Goal: Transaction & Acquisition: Purchase product/service

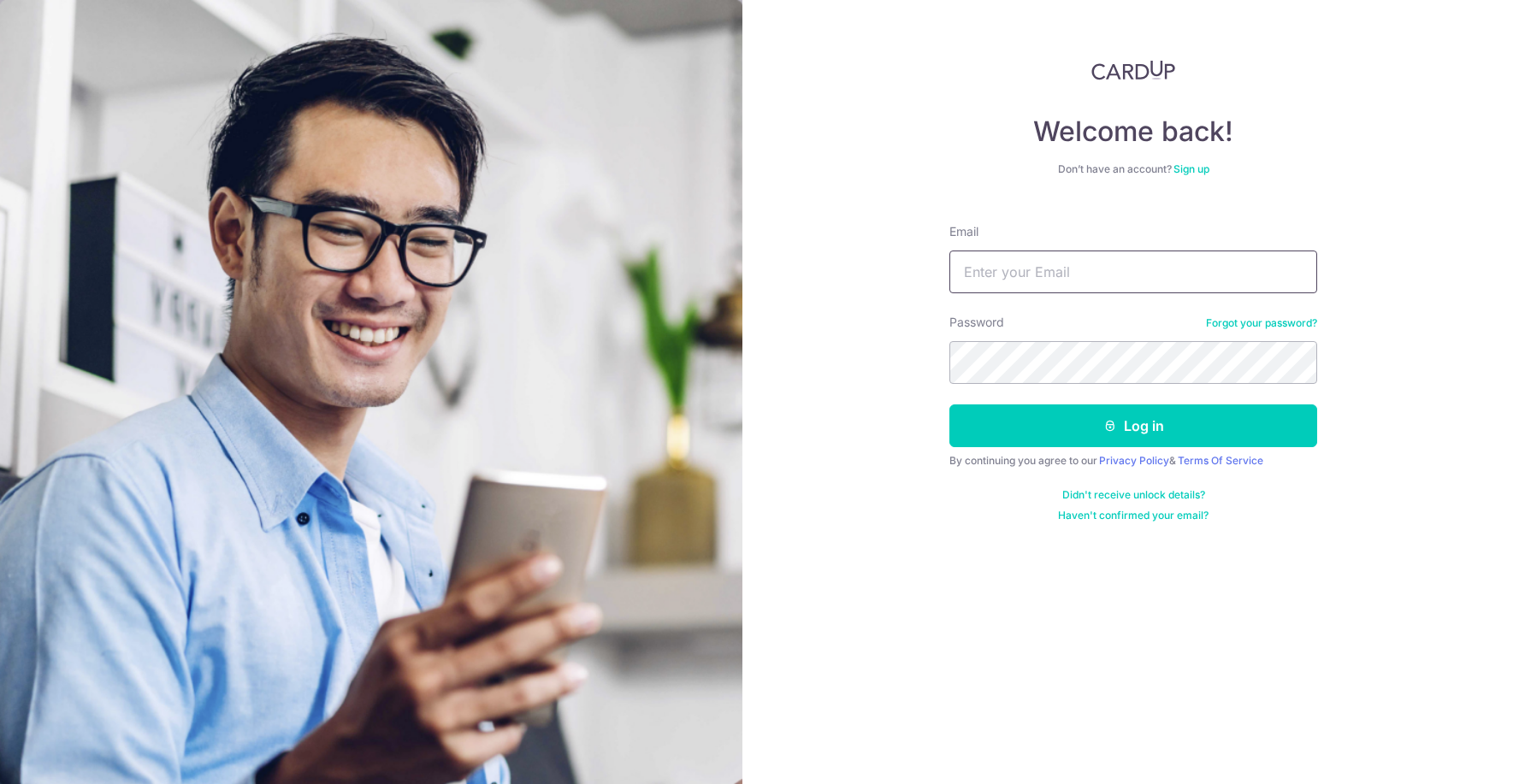
click at [1053, 275] on input "Email" at bounding box center [1133, 271] width 368 height 43
type input "[EMAIL_ADDRESS][DOMAIN_NAME]"
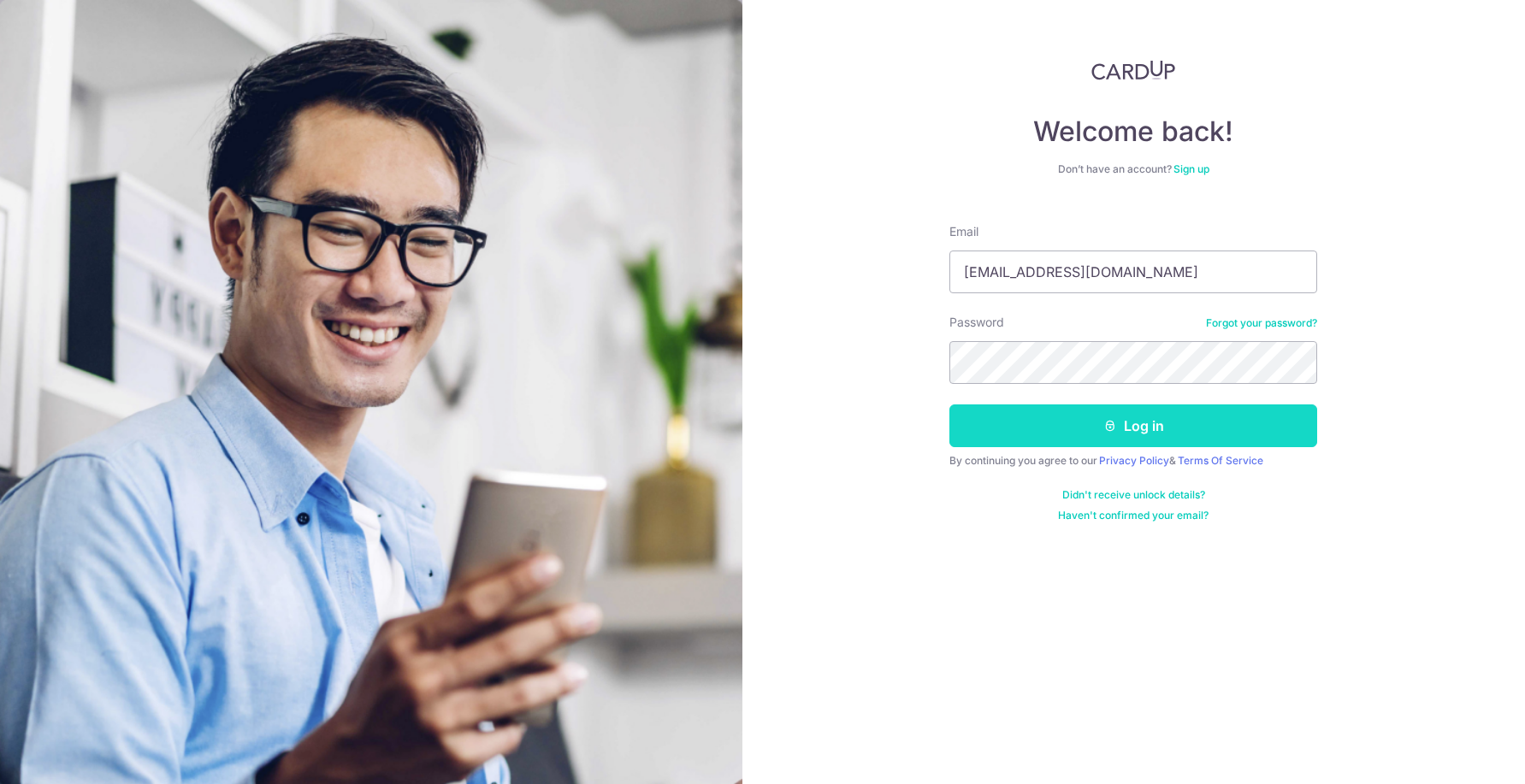
click at [1156, 422] on button "Log in" at bounding box center [1133, 426] width 368 height 43
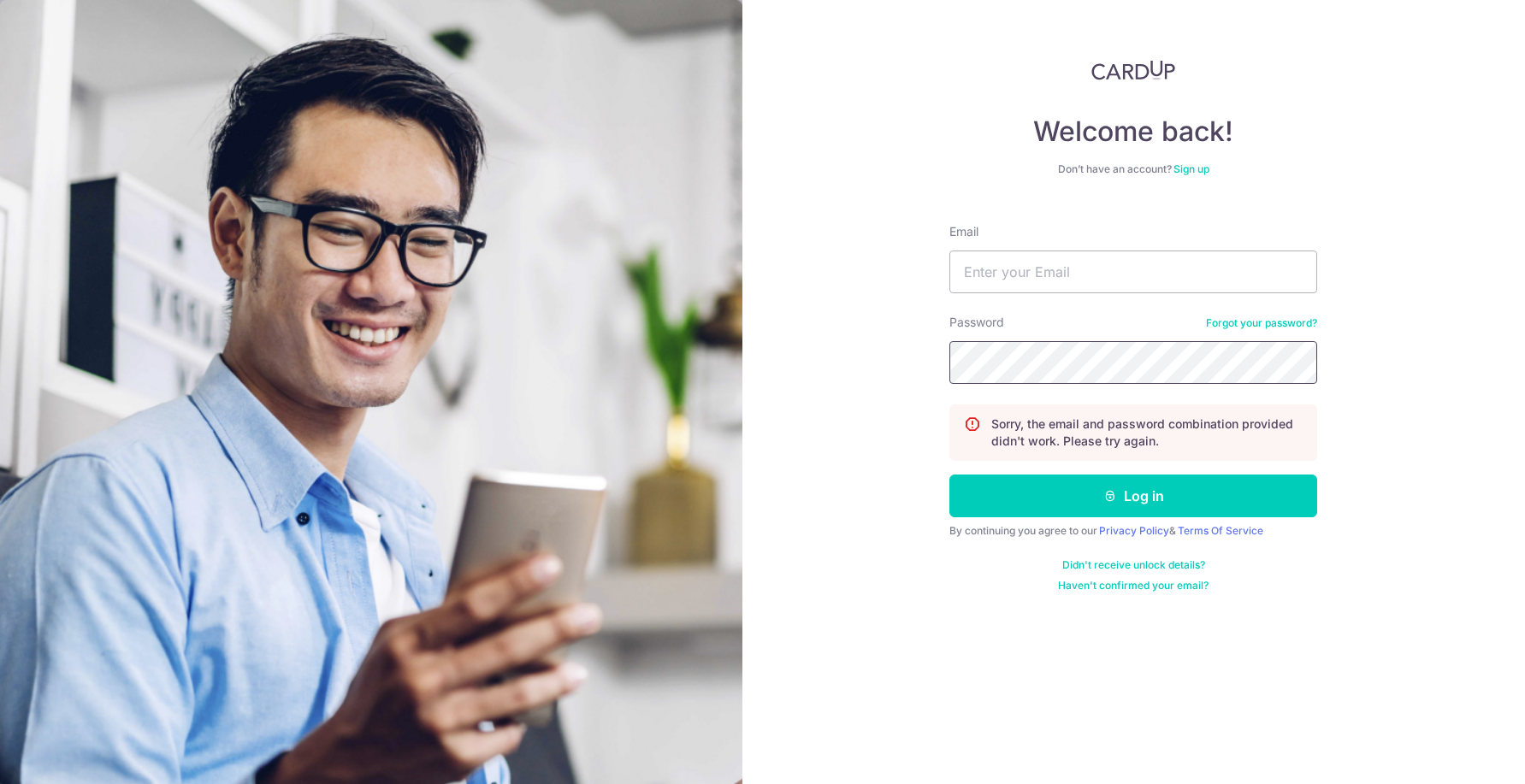
click at [949, 475] on button "Log in" at bounding box center [1133, 495] width 368 height 43
click at [1016, 272] on input "Email" at bounding box center [1133, 271] width 368 height 43
type input "[EMAIL_ADDRESS][DOMAIN_NAME]"
click at [949, 475] on button "Log in" at bounding box center [1133, 495] width 368 height 43
click at [1002, 265] on input "Email" at bounding box center [1133, 271] width 368 height 43
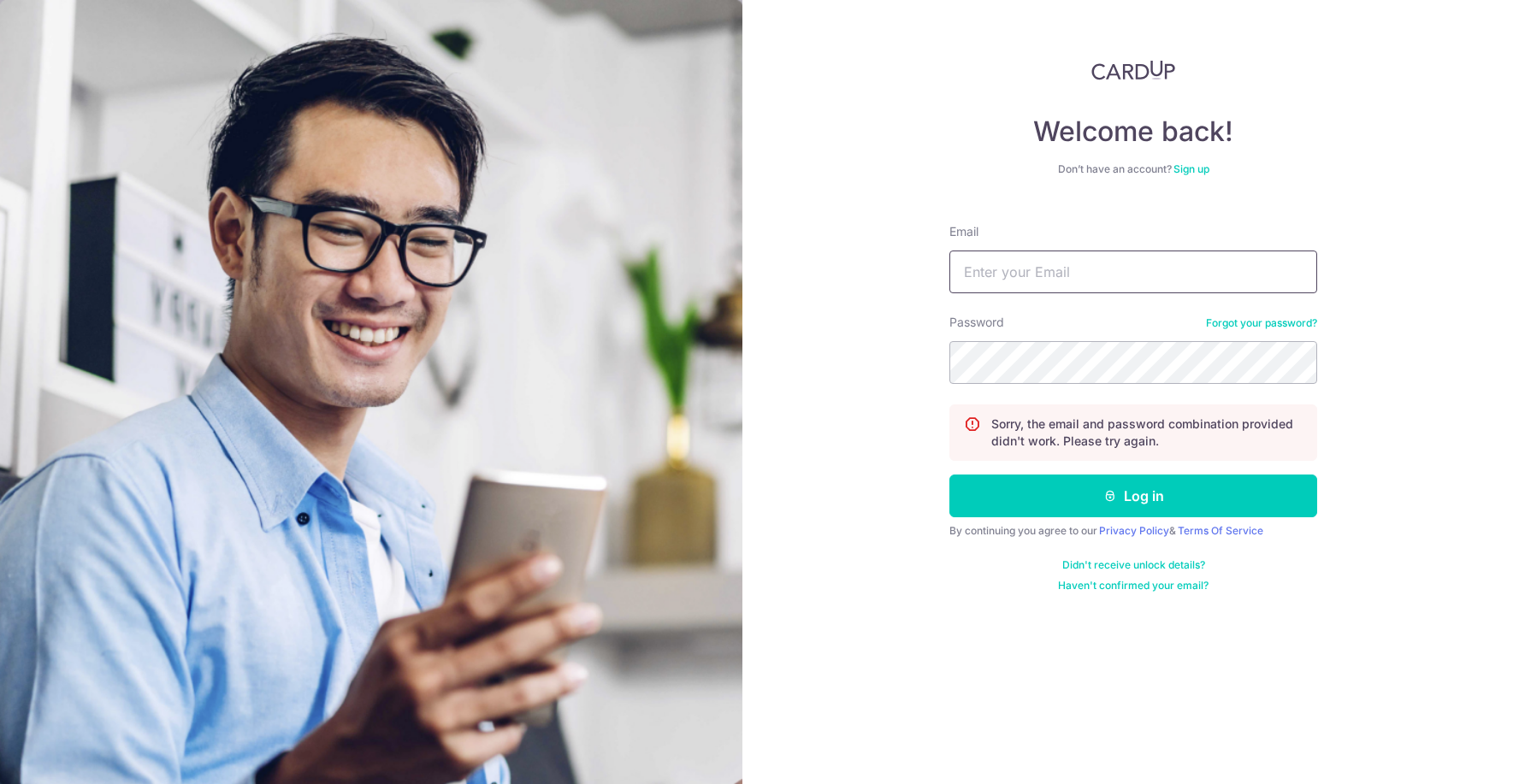
type input "[EMAIL_ADDRESS][DOMAIN_NAME]"
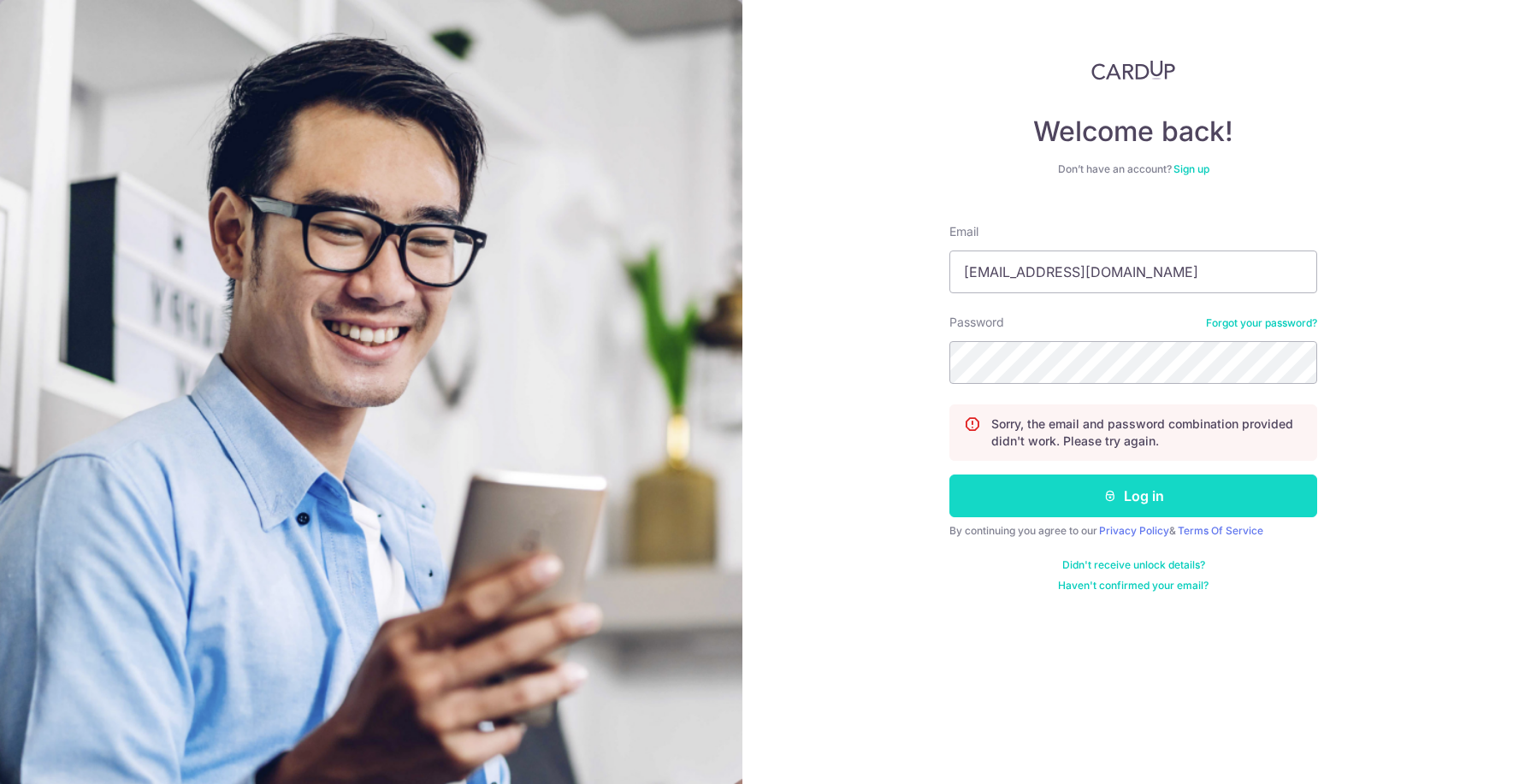
click at [1107, 494] on icon "submit" at bounding box center [1110, 495] width 14 height 14
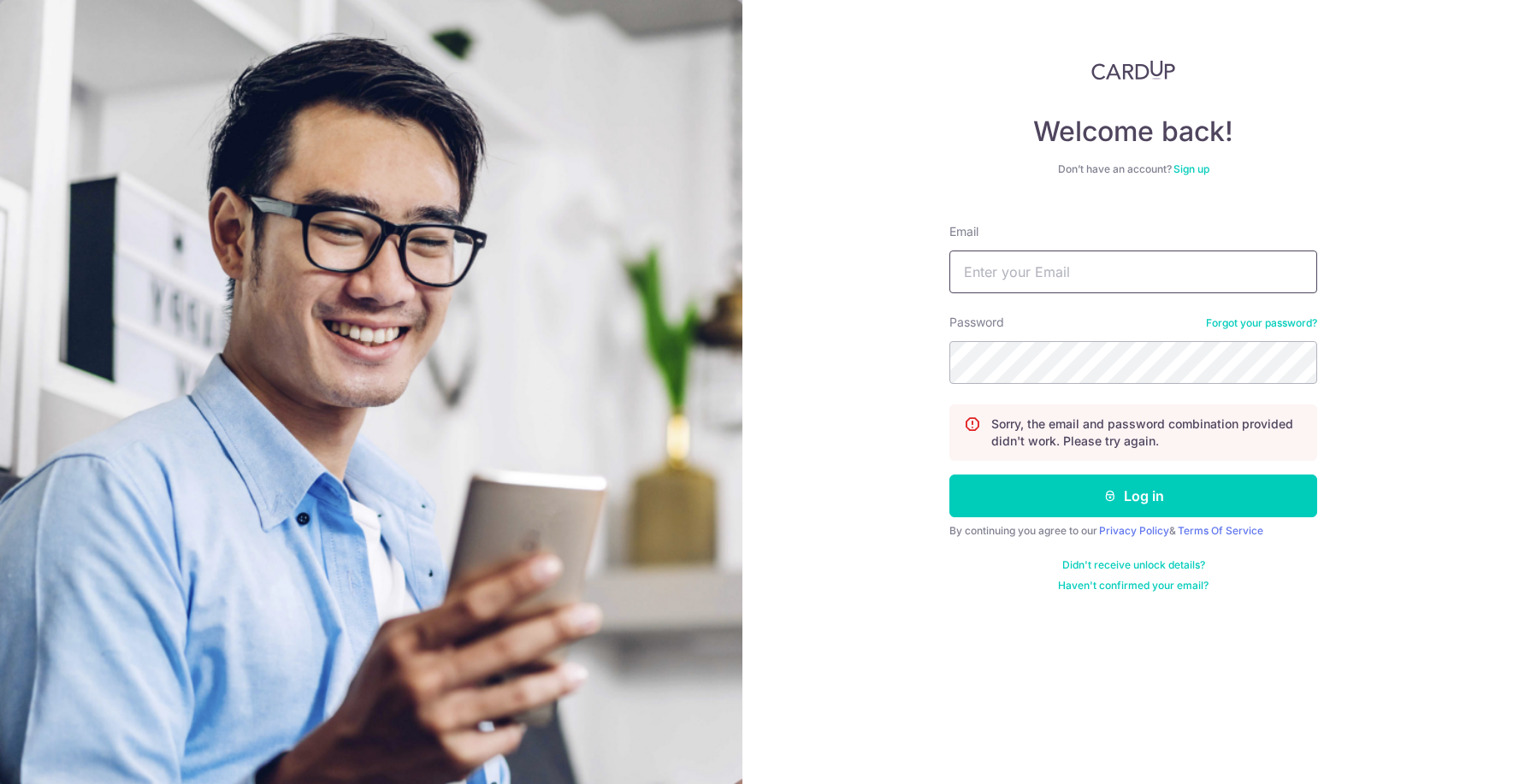
click at [1051, 286] on input "Email" at bounding box center [1133, 271] width 368 height 43
type input "[EMAIL_ADDRESS][DOMAIN_NAME]"
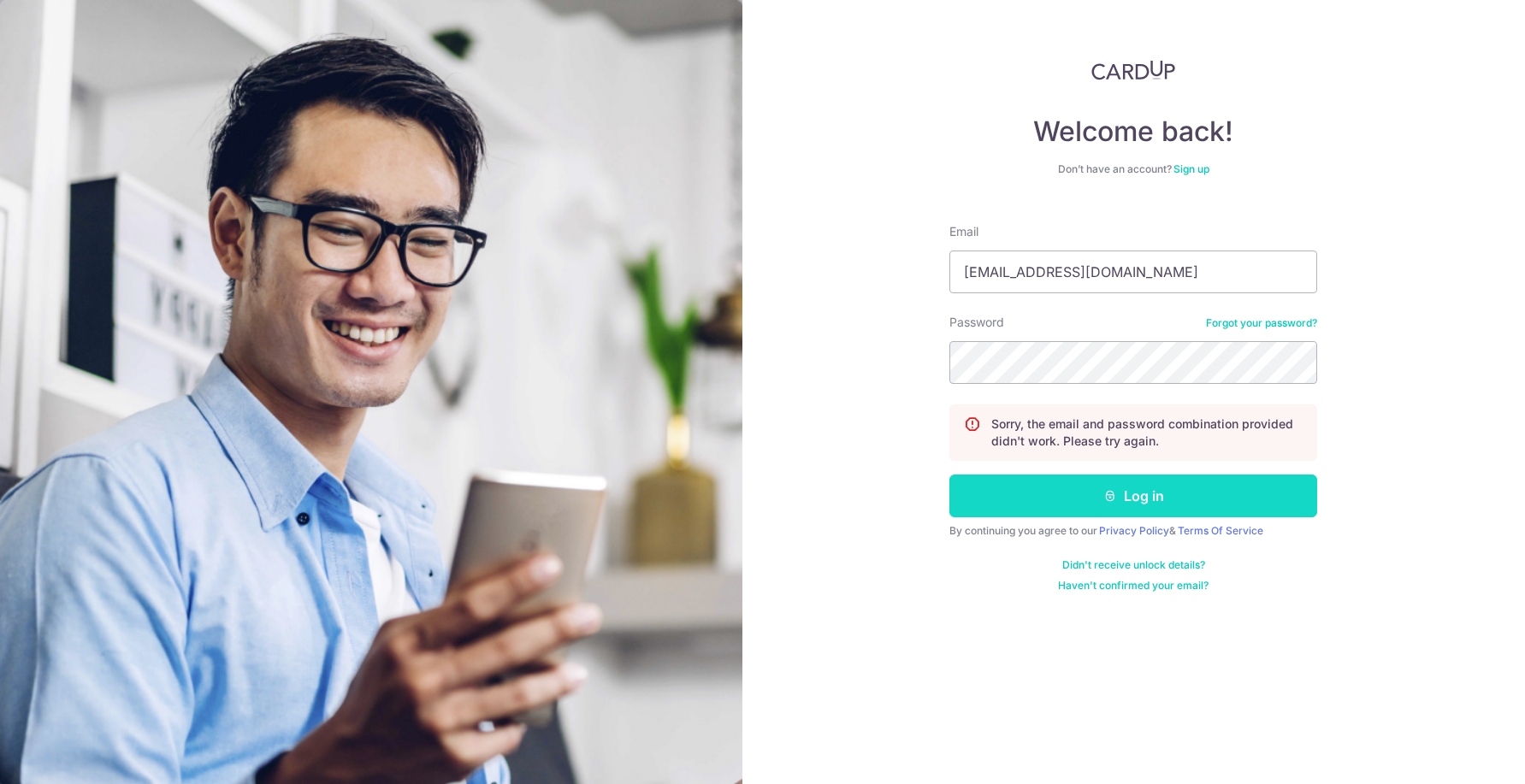
click at [1136, 502] on button "Log in" at bounding box center [1133, 495] width 368 height 43
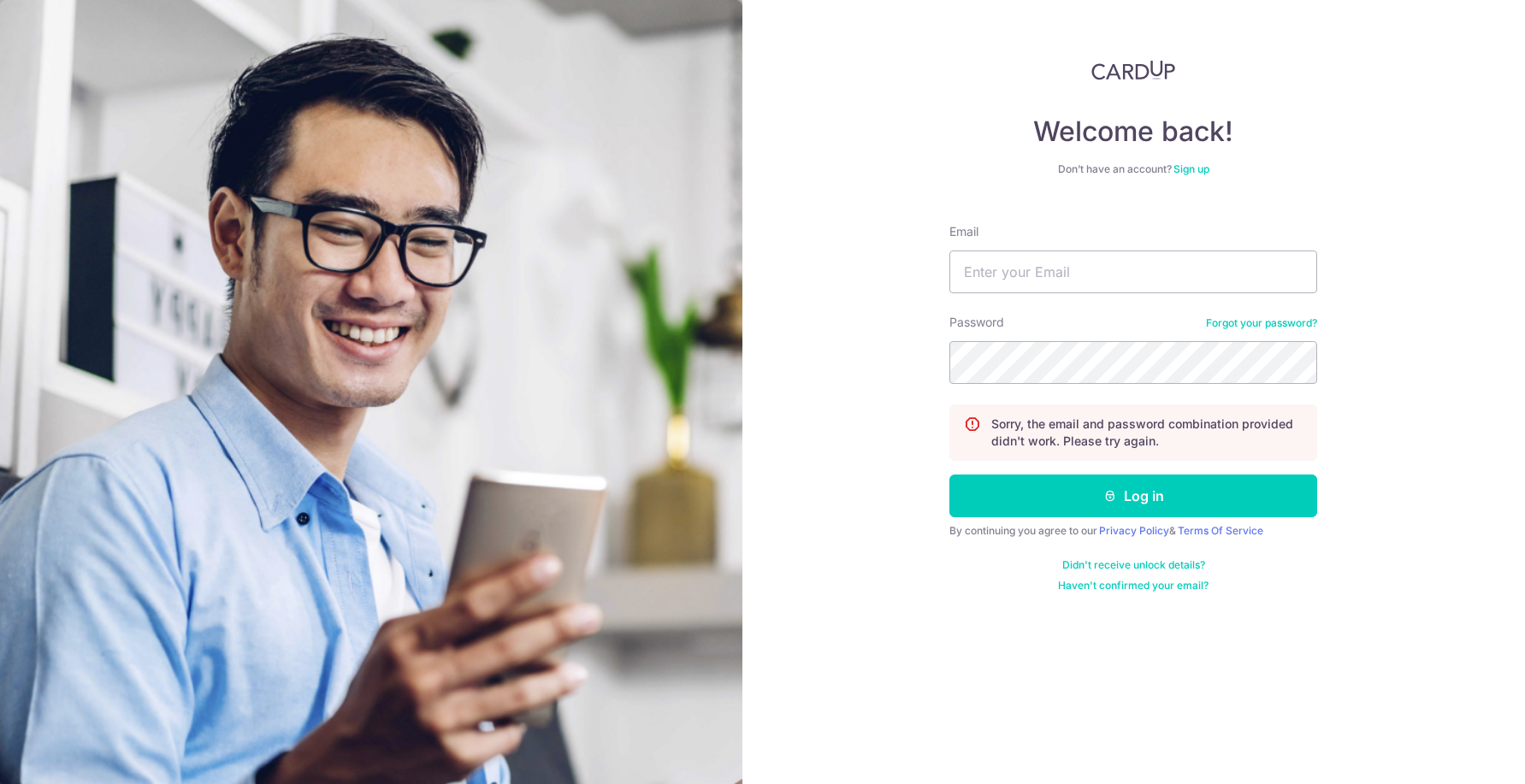
click at [1304, 322] on link "Forgot your password?" at bounding box center [1262, 323] width 112 height 14
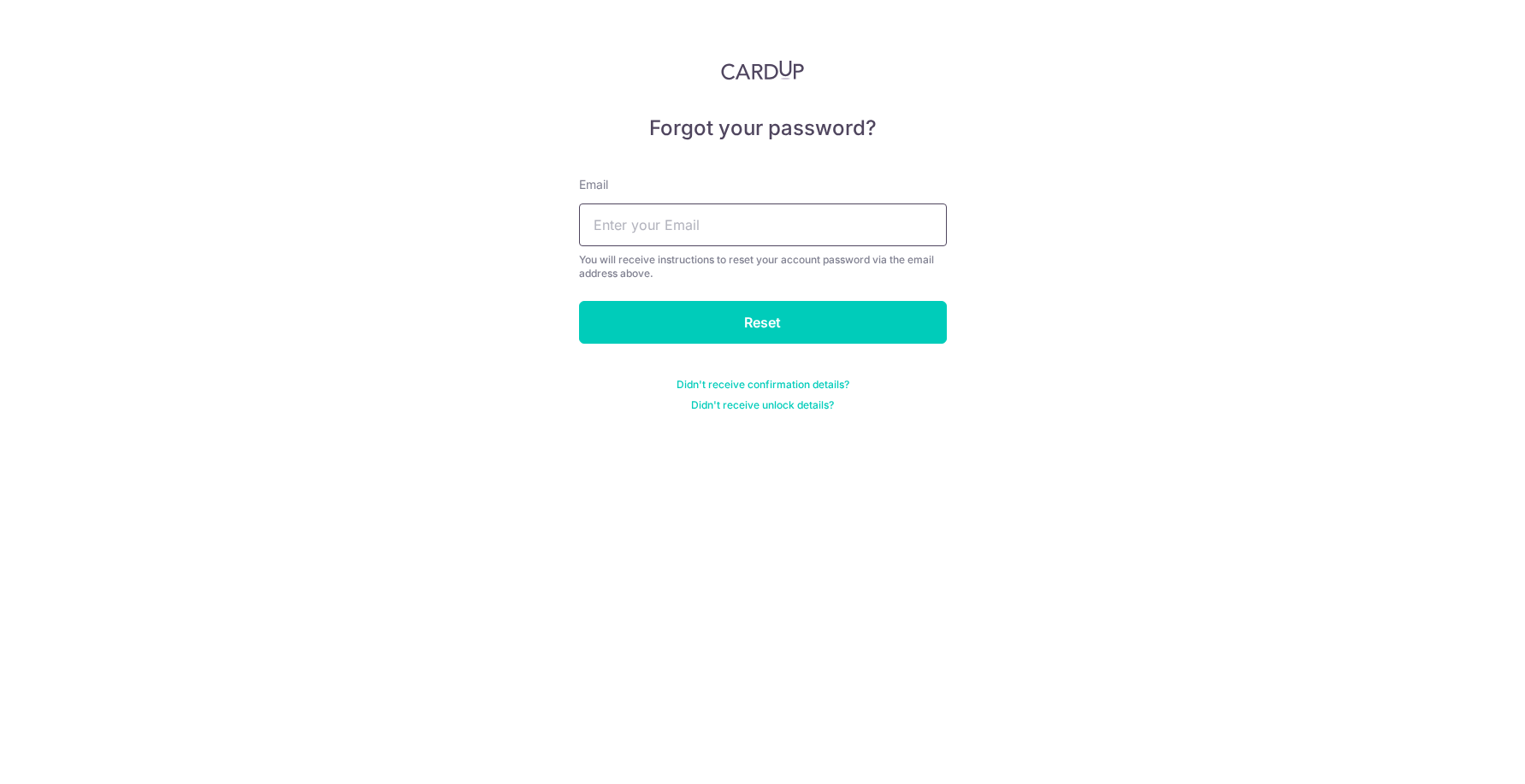
click at [825, 221] on input "text" at bounding box center [762, 224] width 368 height 43
type input "jtongnf@gmail.com"
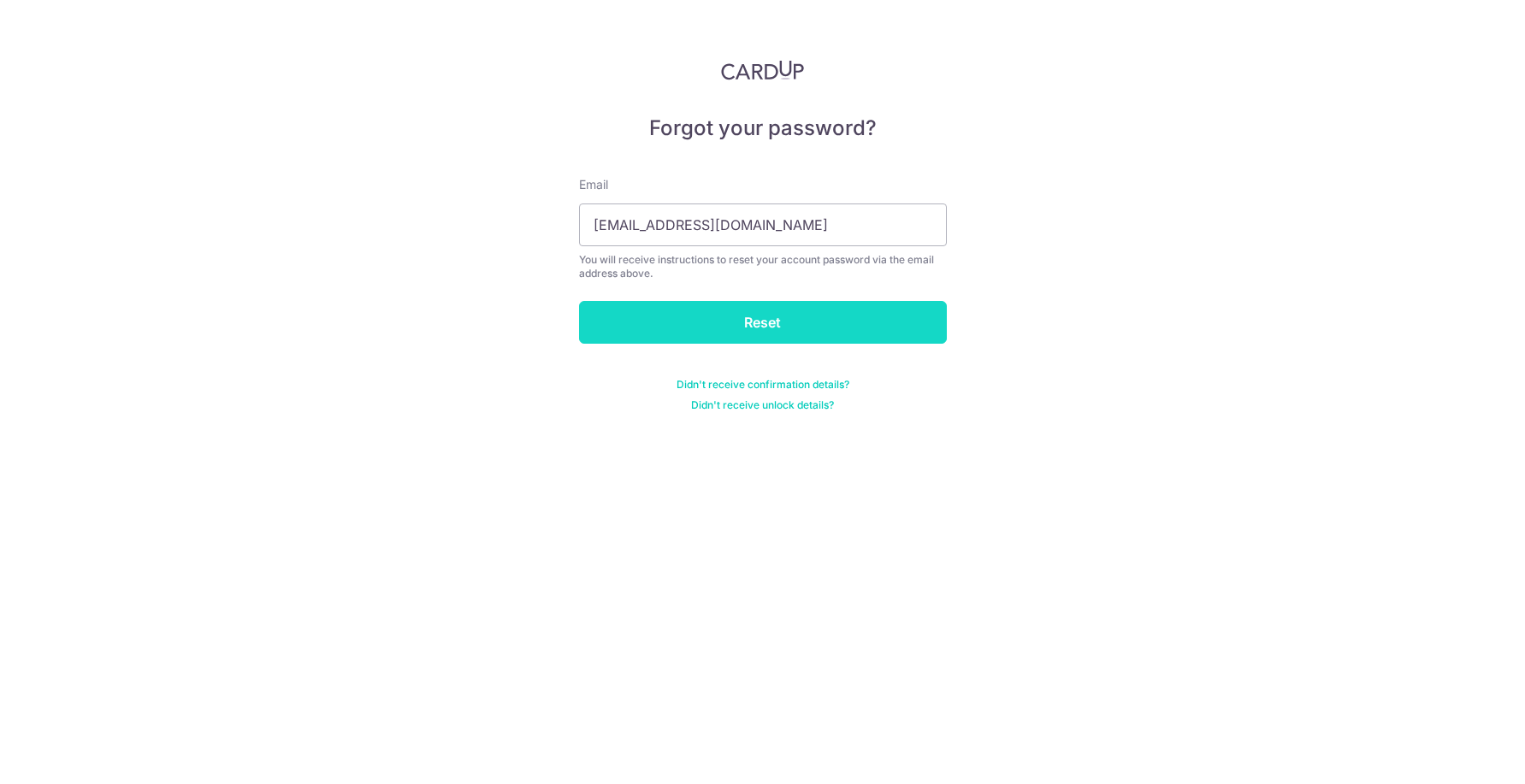
click at [764, 317] on input "Reset" at bounding box center [762, 322] width 368 height 43
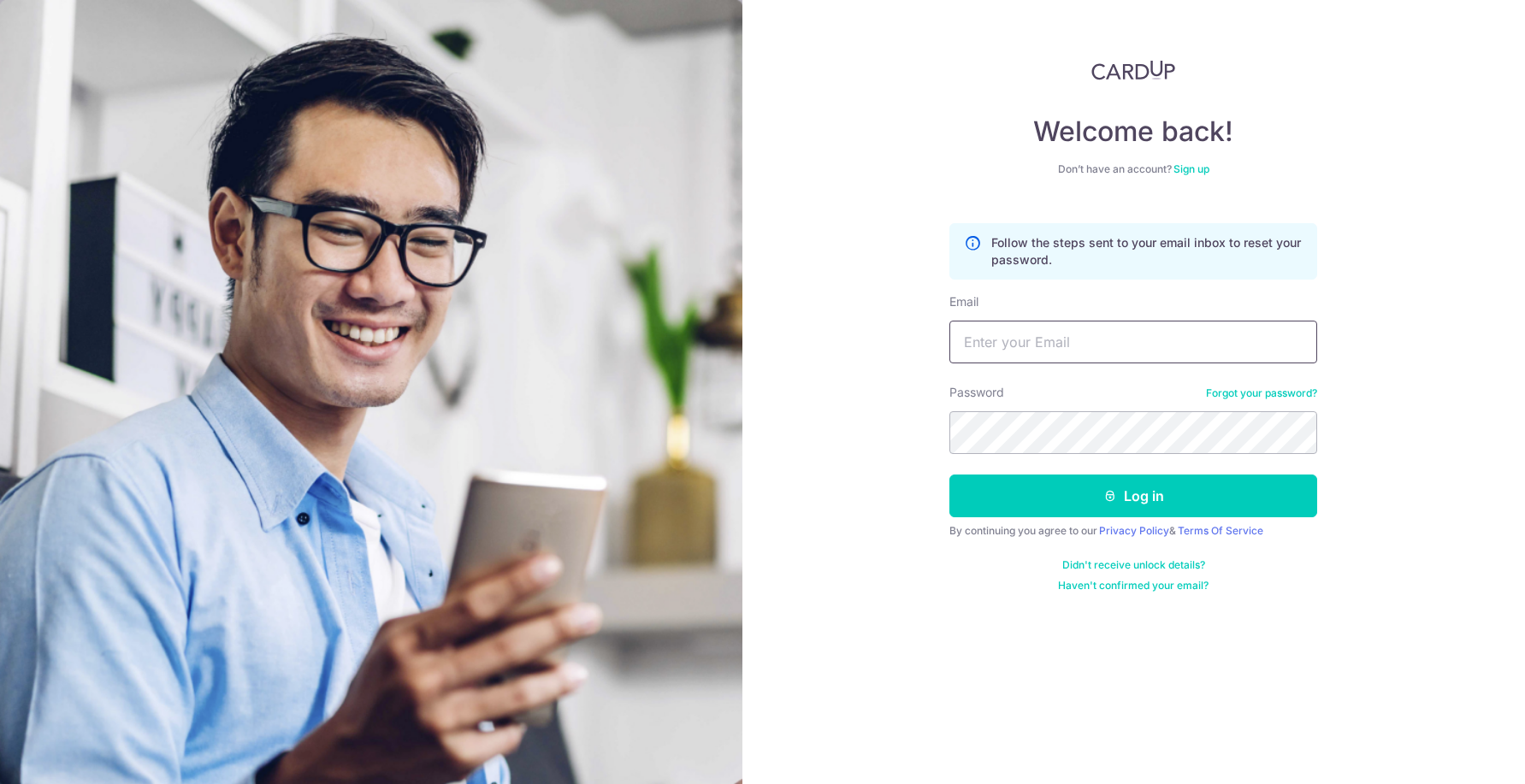
click at [1096, 346] on input "Email" at bounding box center [1133, 341] width 368 height 43
type input "[EMAIL_ADDRESS][DOMAIN_NAME]"
click at [949, 475] on button "Log in" at bounding box center [1133, 495] width 368 height 43
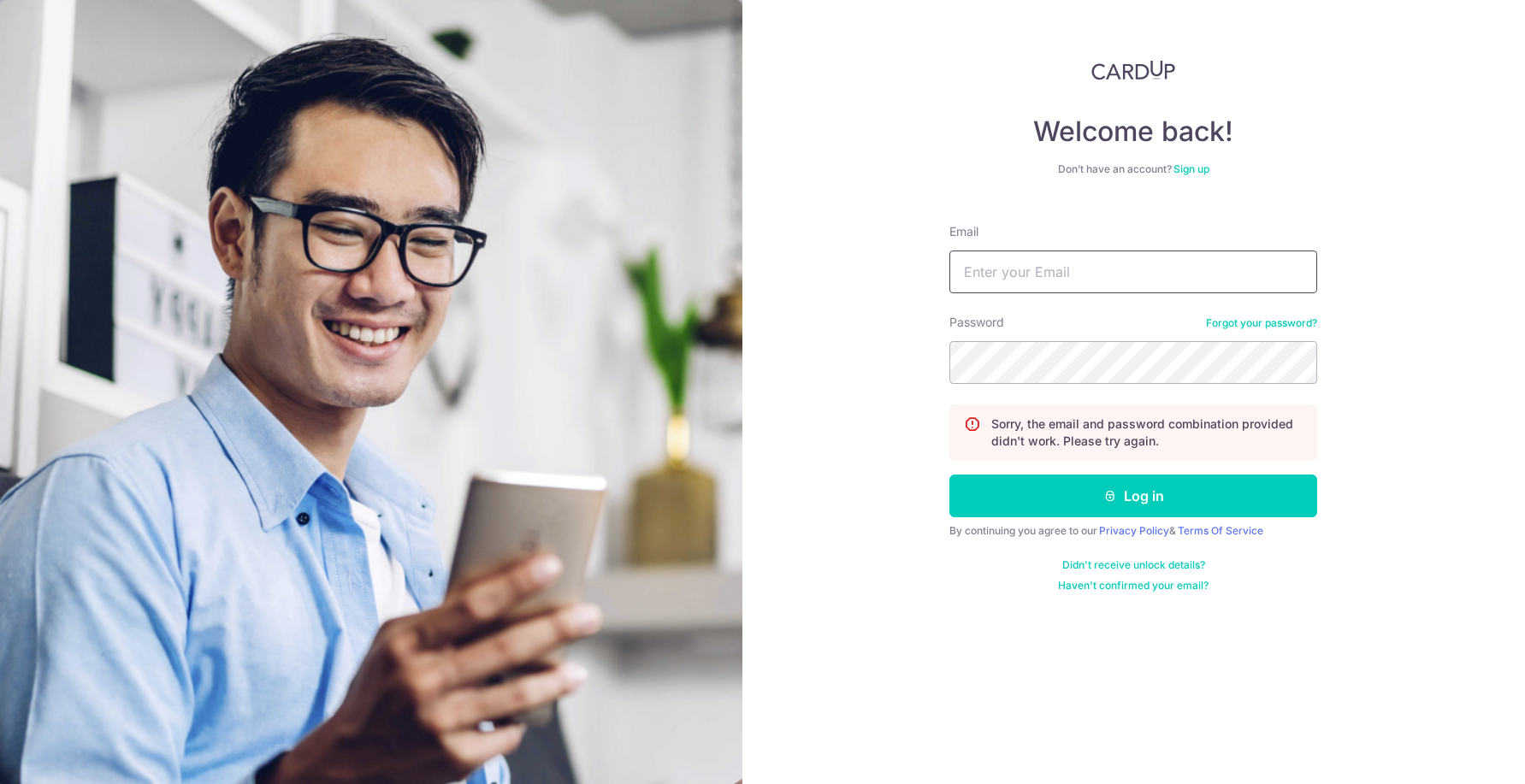
click at [1102, 285] on input "Email" at bounding box center [1133, 271] width 368 height 43
type input "[EMAIL_ADDRESS][DOMAIN_NAME]"
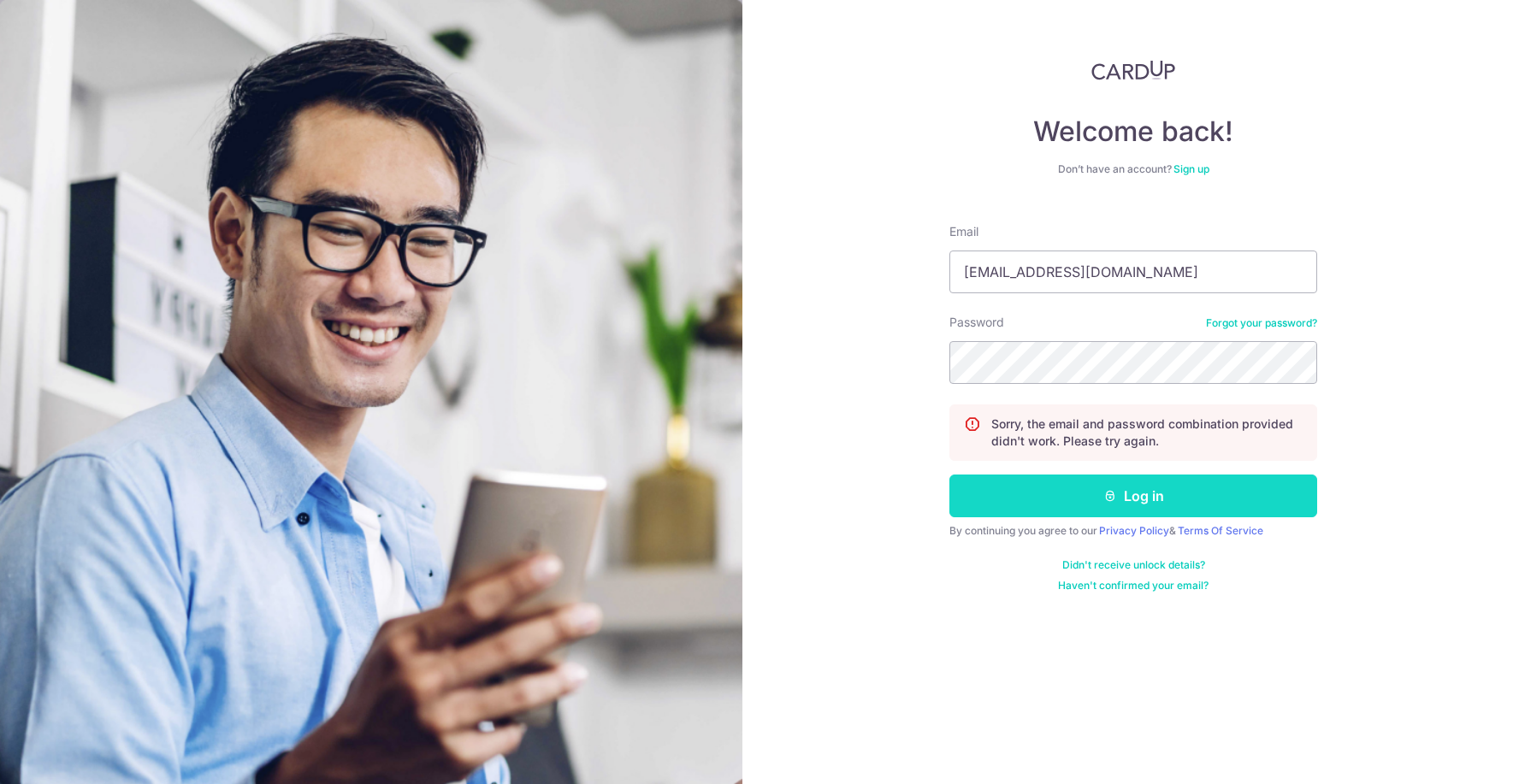
click at [1202, 492] on button "Log in" at bounding box center [1133, 495] width 368 height 43
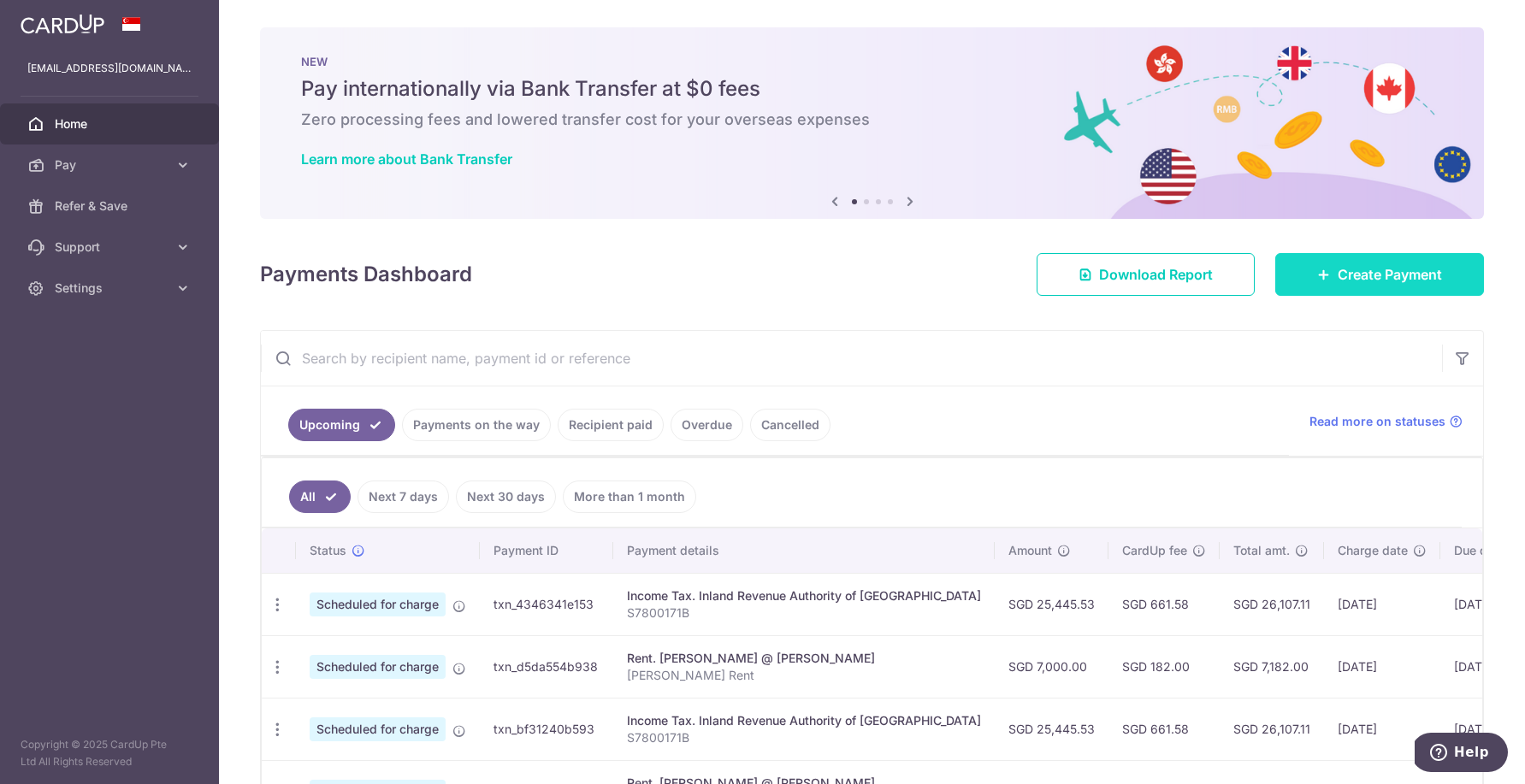
click at [1367, 275] on span "Create Payment" at bounding box center [1390, 274] width 104 height 21
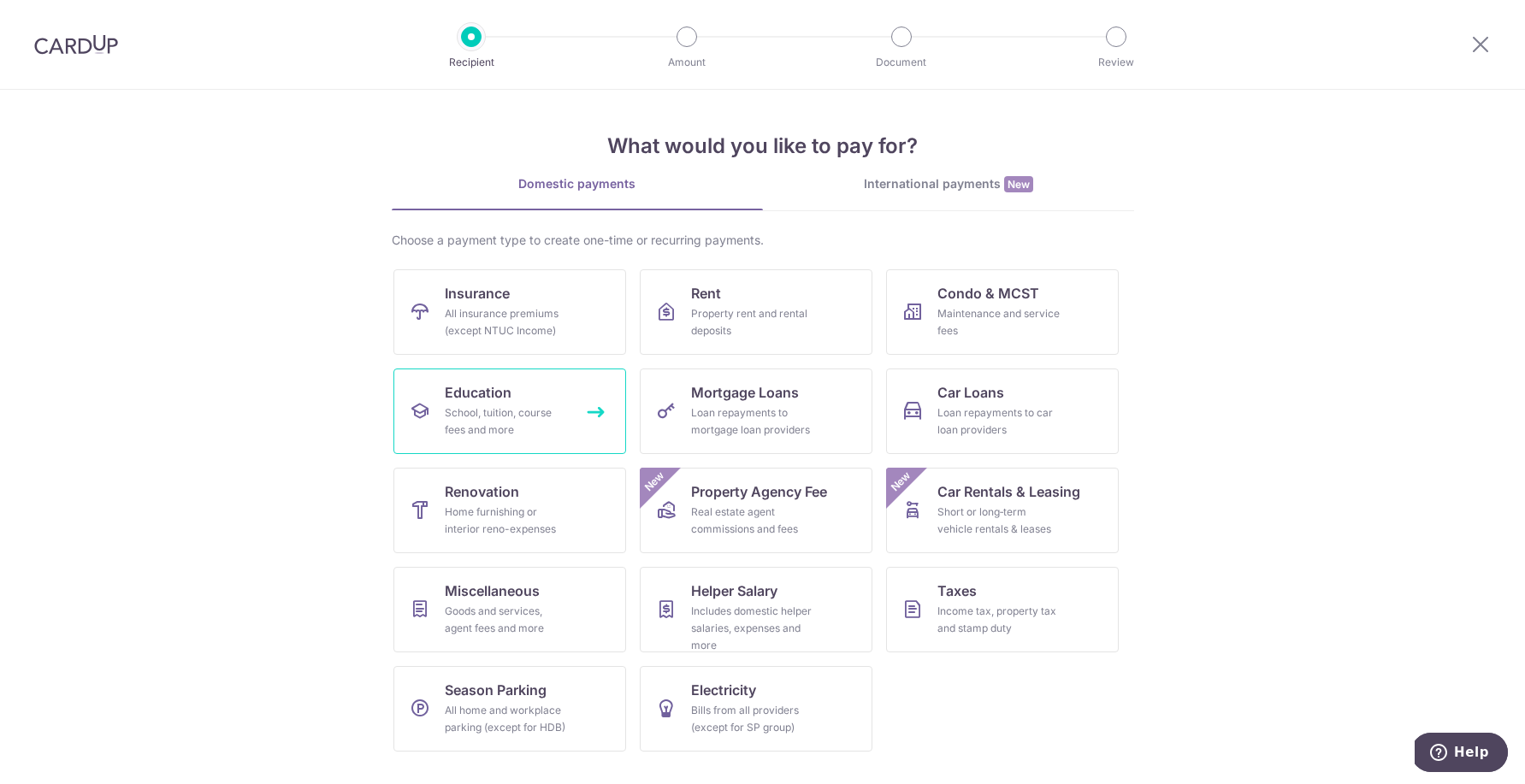
click at [564, 392] on link "Education School, tuition, course fees and more" at bounding box center [509, 411] width 232 height 85
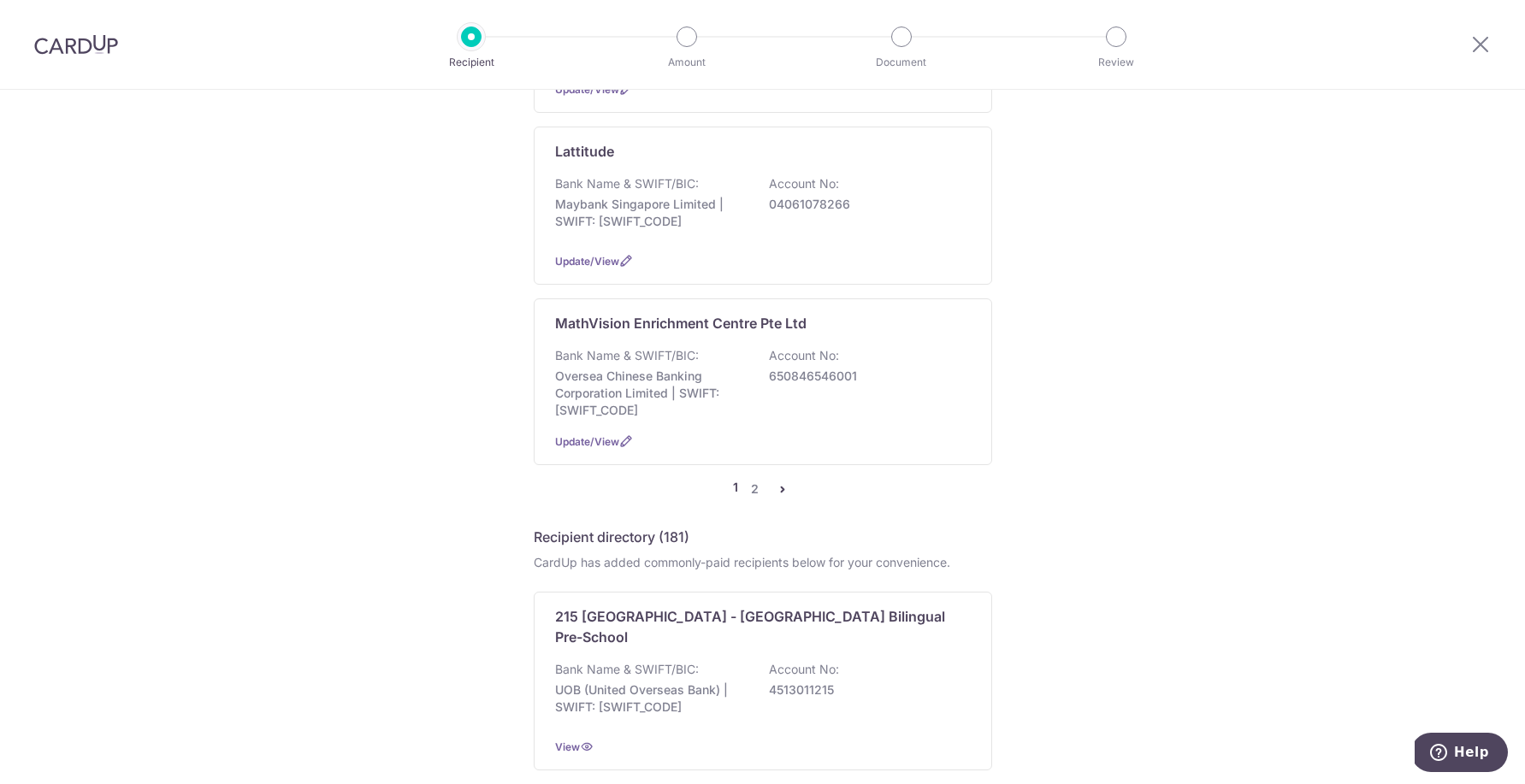
scroll to position [1527, 0]
click at [839, 212] on p "04061078266" at bounding box center [864, 207] width 192 height 17
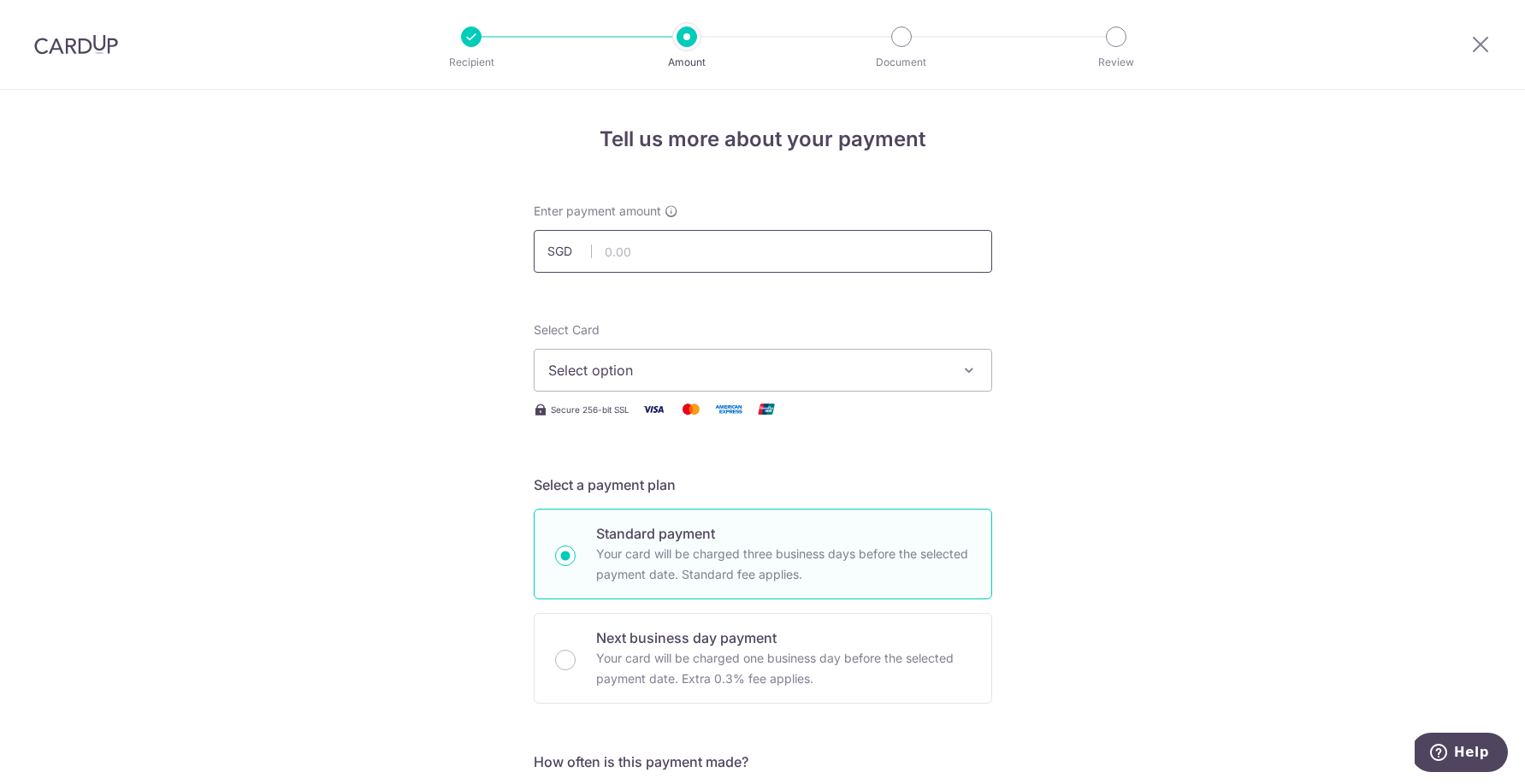
click at [812, 236] on input "text" at bounding box center [762, 251] width 458 height 43
type input "540.00"
click at [976, 366] on icon "button" at bounding box center [969, 370] width 17 height 17
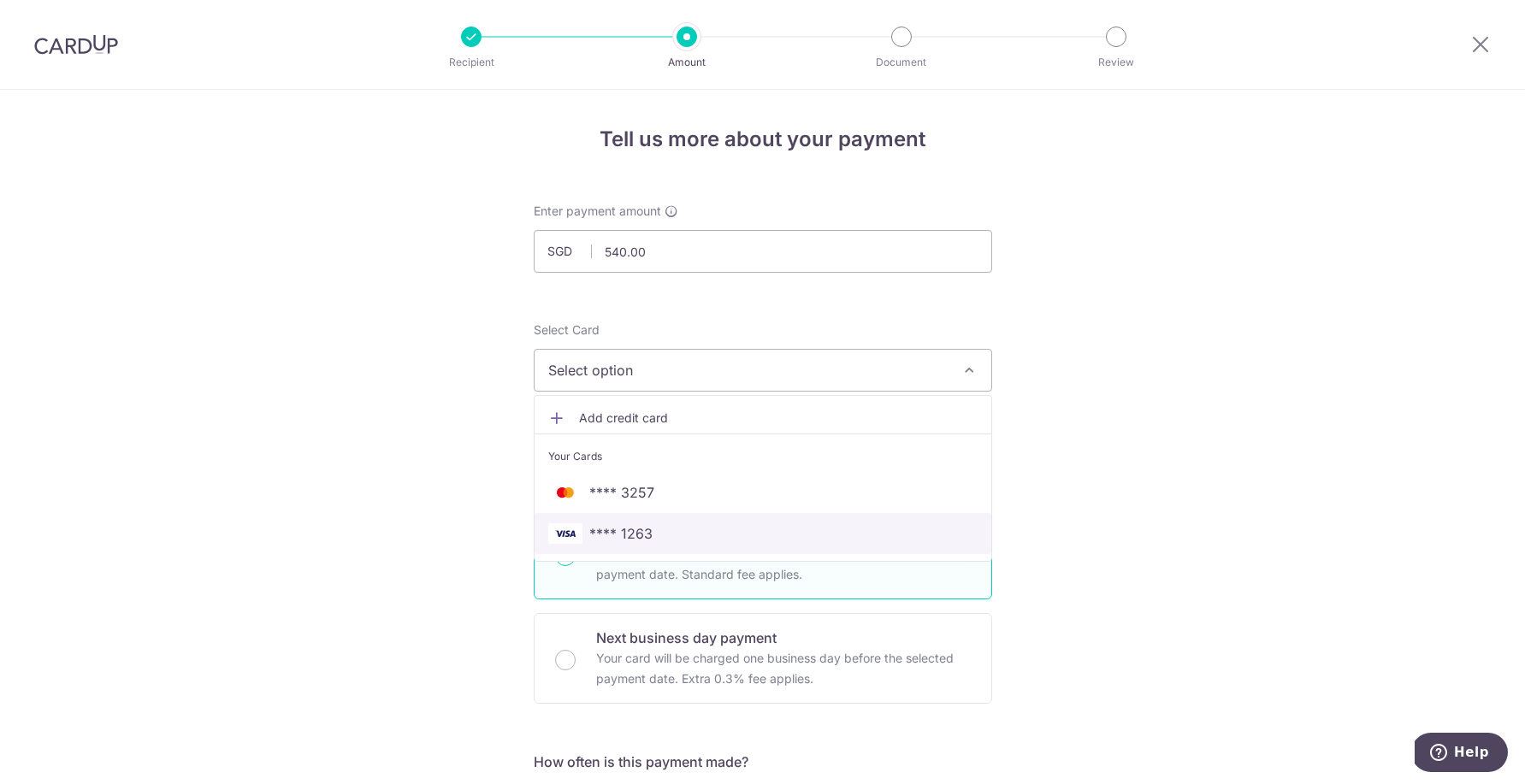
click at [650, 538] on span "**** 1263" at bounding box center [621, 534] width 64 height 21
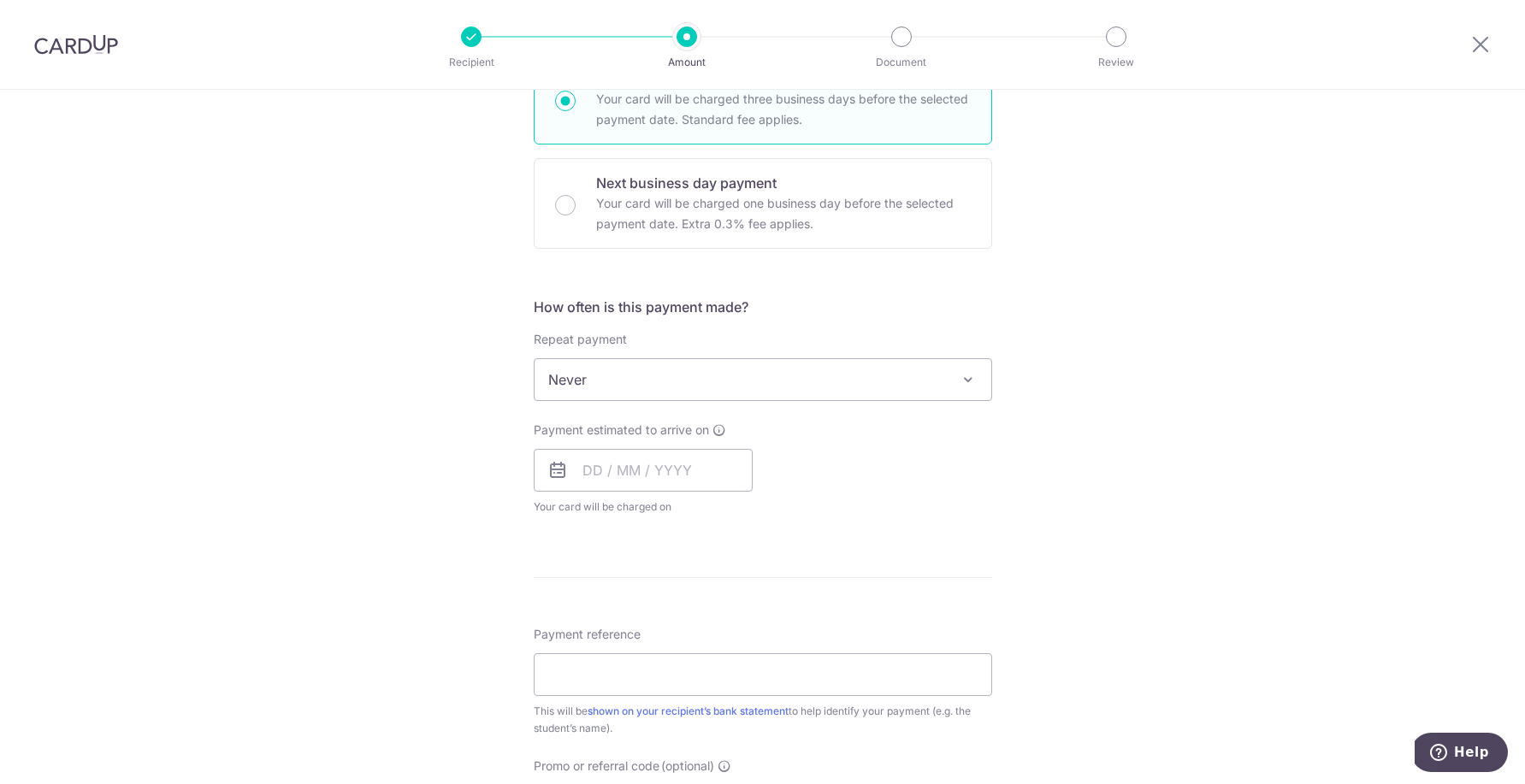
scroll to position [456, 0]
click at [972, 374] on span at bounding box center [968, 377] width 21 height 21
click at [701, 455] on input "text" at bounding box center [643, 468] width 219 height 43
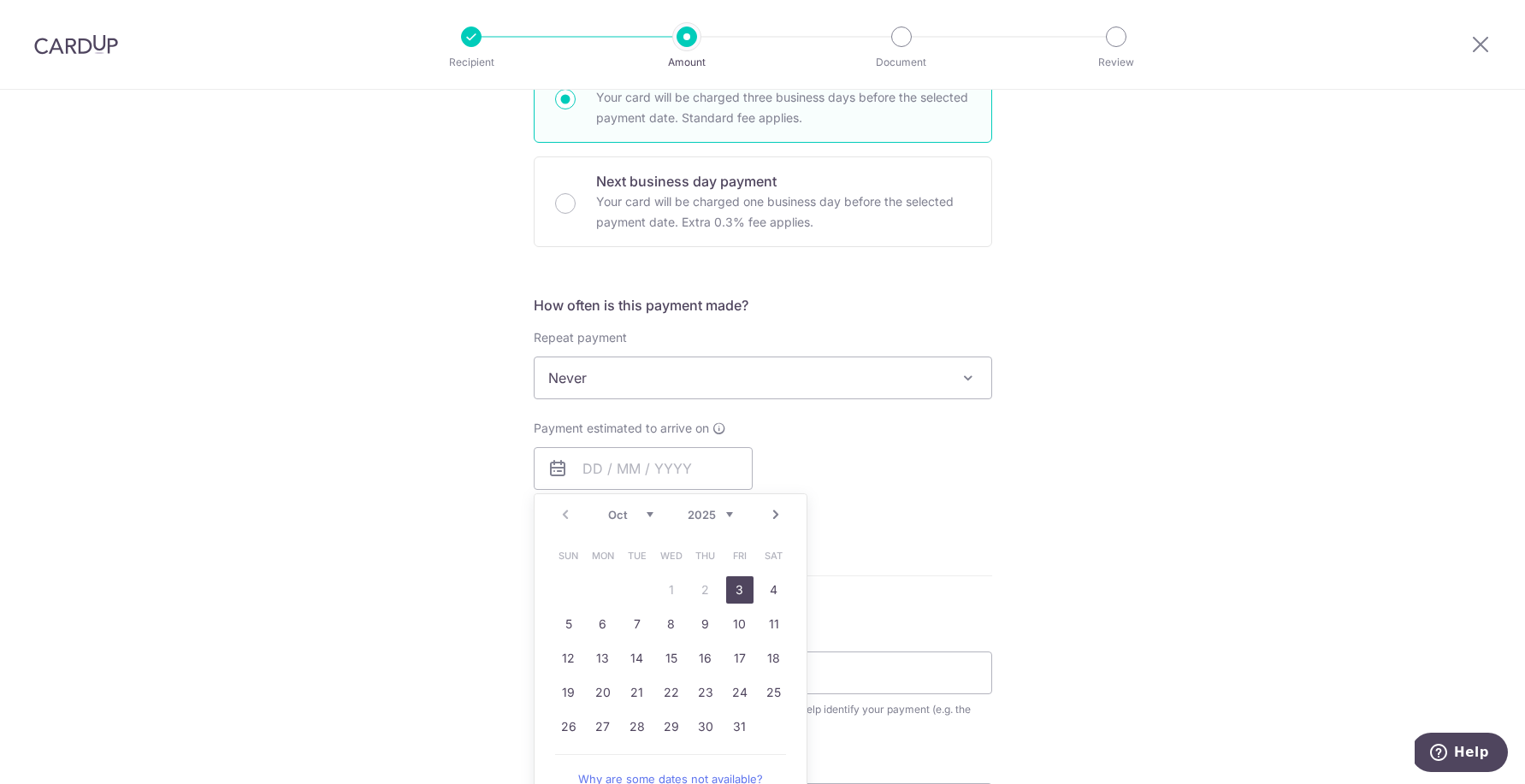
click at [741, 595] on link "3" at bounding box center [740, 590] width 27 height 27
type input "[DATE]"
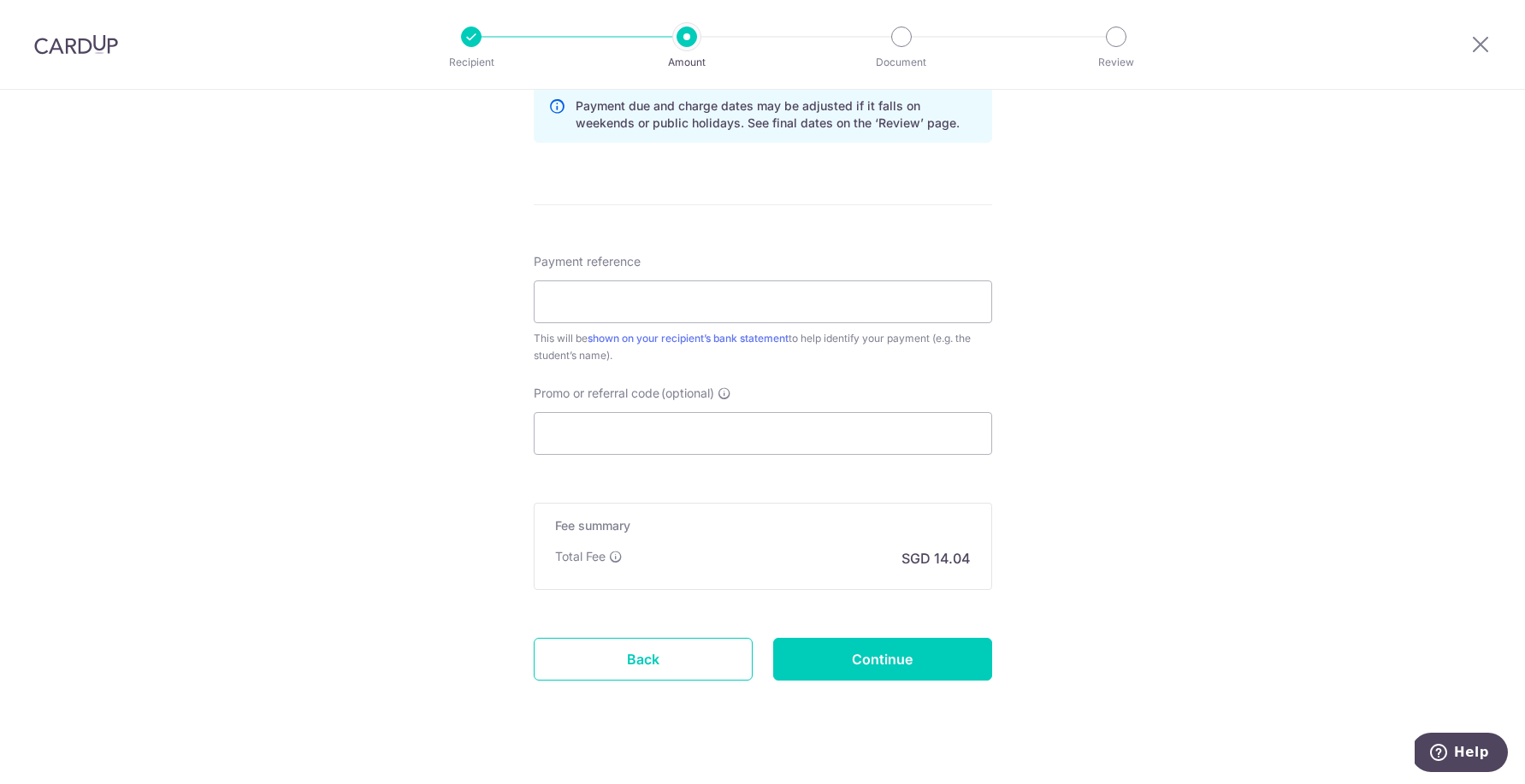
scroll to position [900, 0]
click at [696, 289] on input "Payment reference" at bounding box center [762, 299] width 458 height 43
type input "invoice 2137"
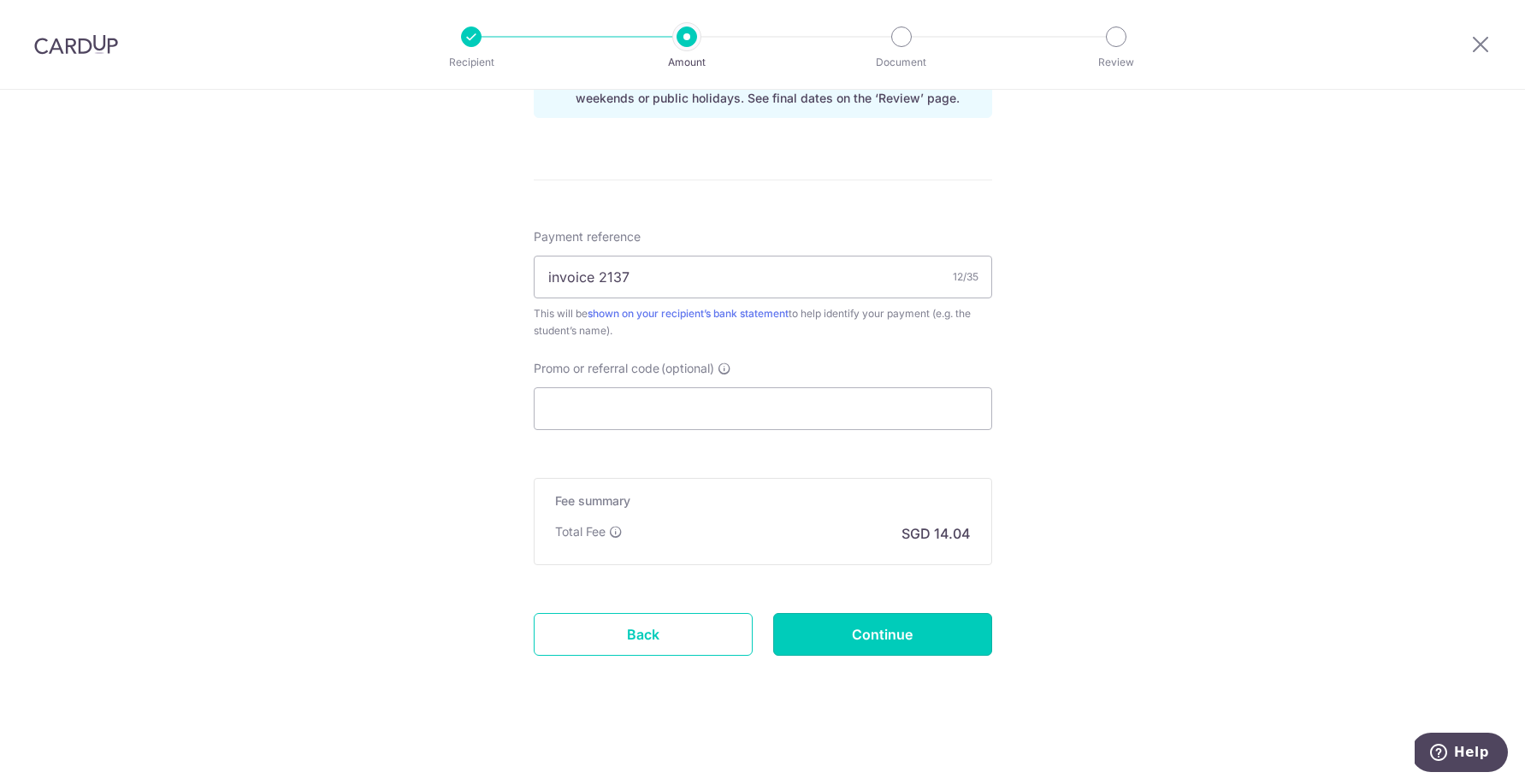
click at [894, 629] on input "Continue" at bounding box center [882, 634] width 219 height 43
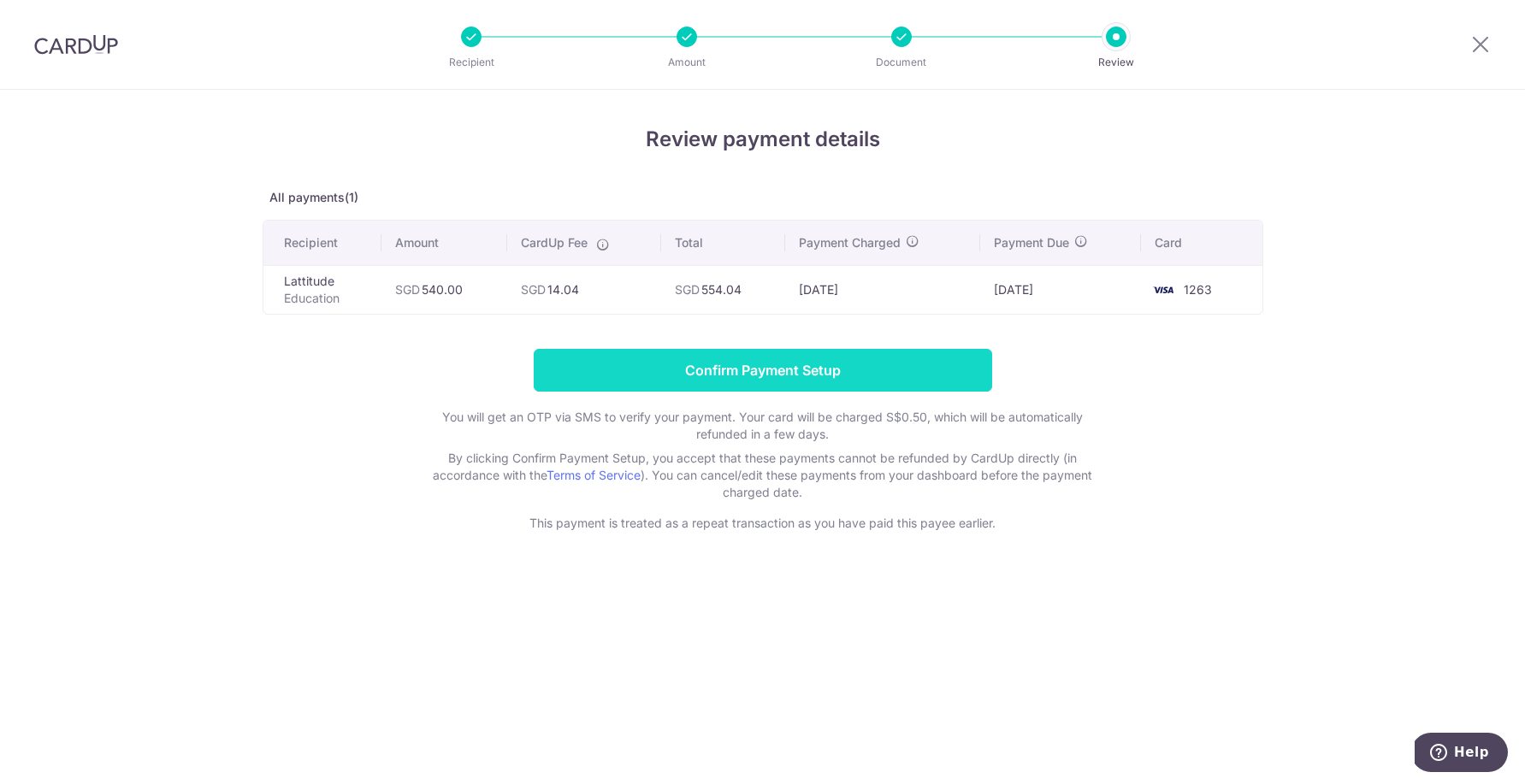
click at [815, 367] on input "Confirm Payment Setup" at bounding box center [762, 369] width 458 height 43
